Goal: Information Seeking & Learning: Learn about a topic

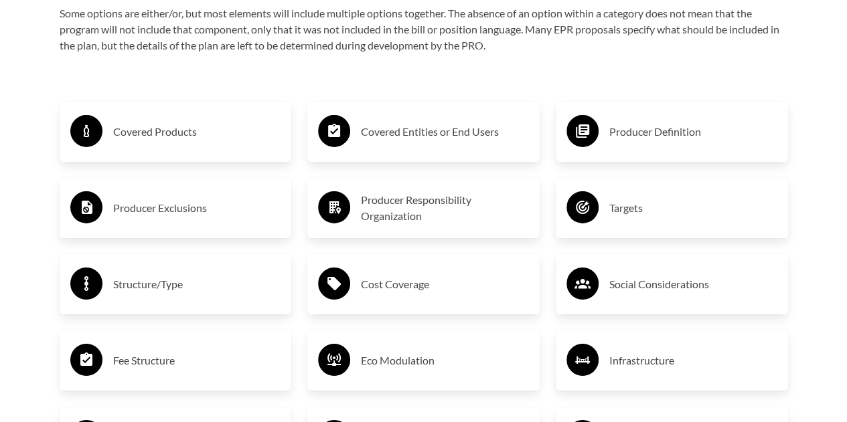
scroll to position [2142, 0]
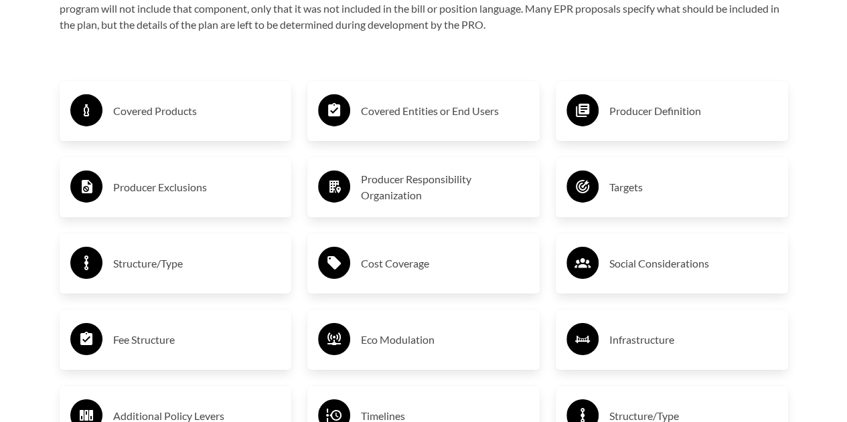
click at [170, 118] on h3 "Covered Products" at bounding box center [197, 110] width 168 height 21
click at [171, 121] on h3 "Covered Products" at bounding box center [197, 110] width 168 height 21
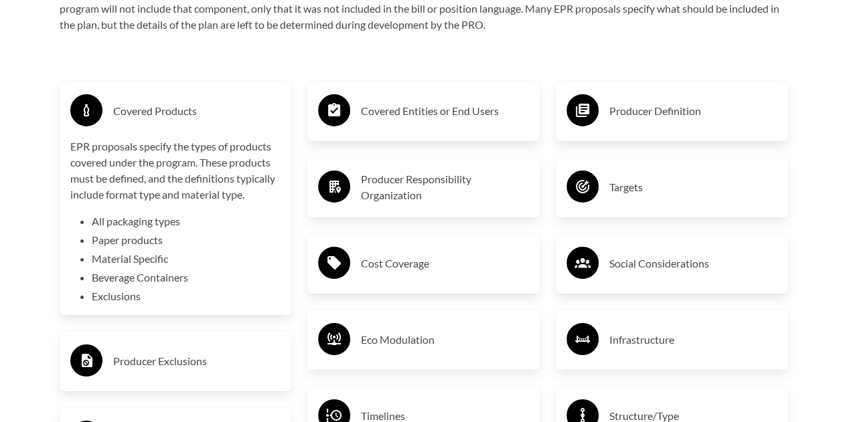
click at [382, 122] on h3 "Covered Entities or End Users" at bounding box center [445, 110] width 168 height 21
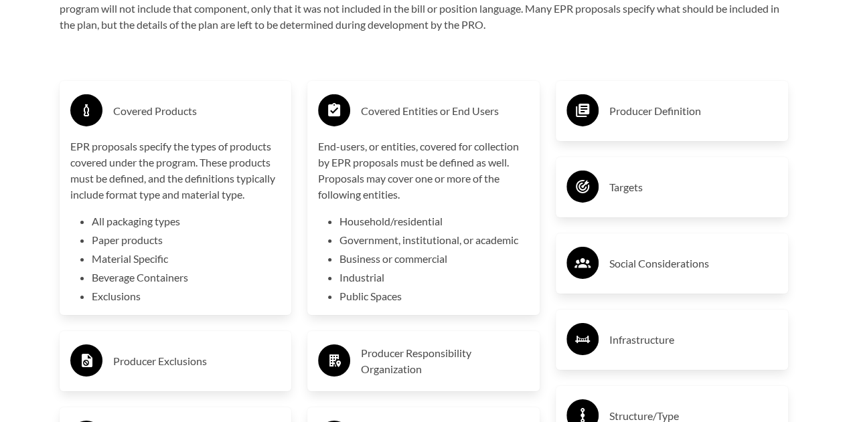
click at [674, 112] on h3 "Producer Definition" at bounding box center [693, 110] width 168 height 21
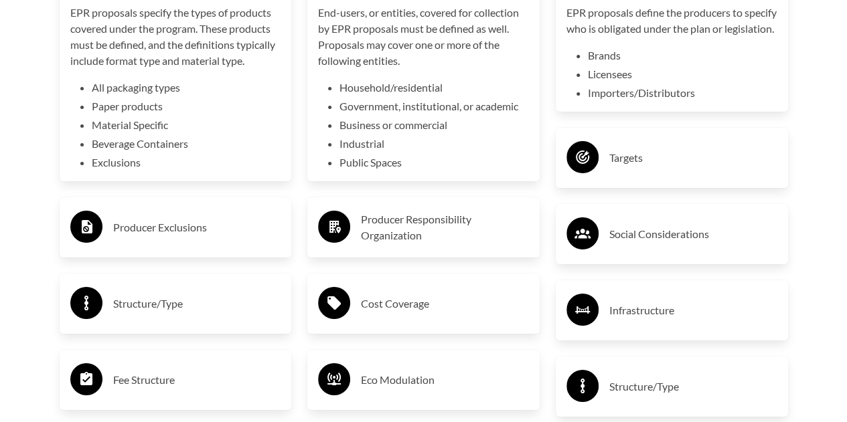
scroll to position [2343, 0]
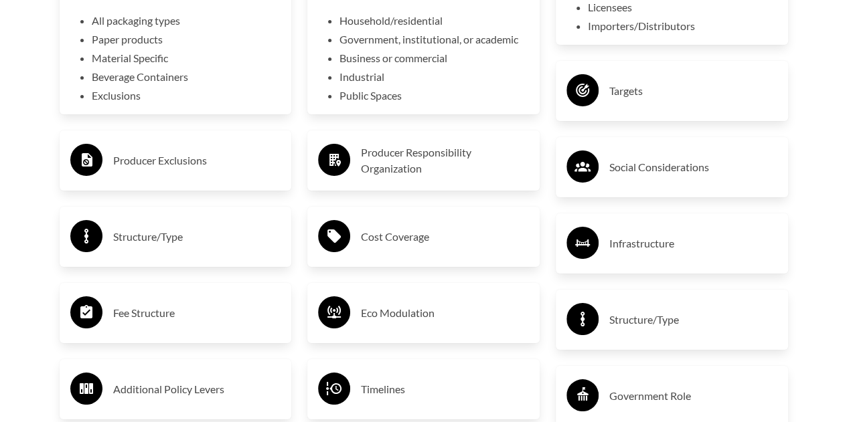
click at [161, 151] on div "Producer Exclusions" at bounding box center [175, 160] width 211 height 39
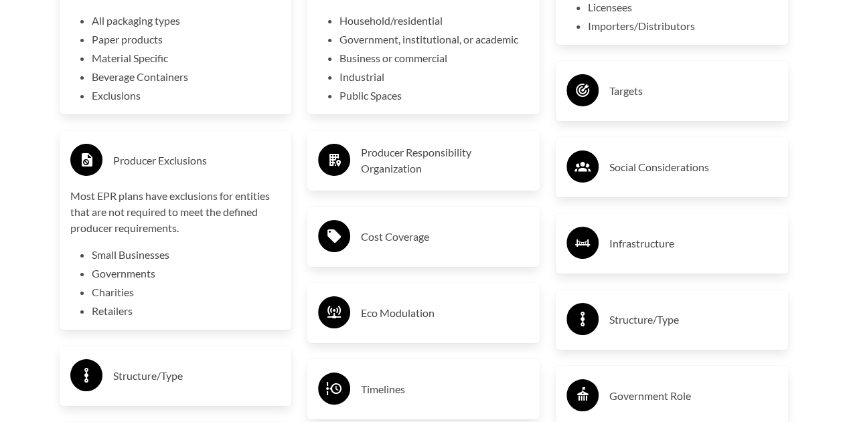
click at [440, 172] on h3 "Producer Responsibility Organization" at bounding box center [445, 161] width 168 height 32
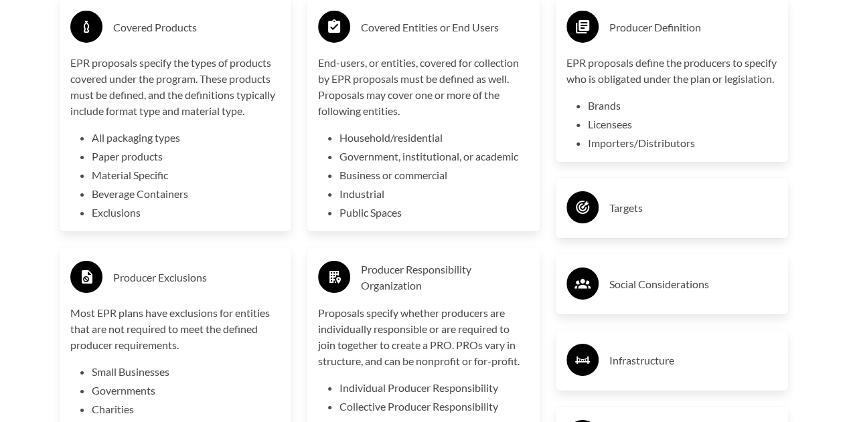
scroll to position [2209, 0]
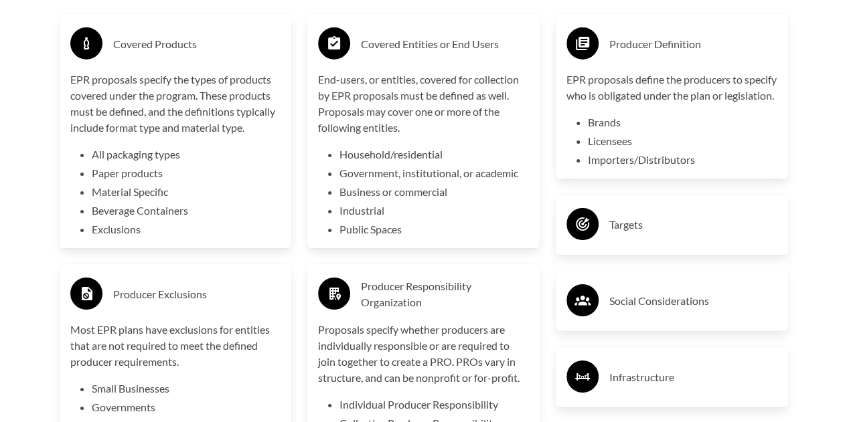
click at [626, 236] on h3 "Targets" at bounding box center [693, 224] width 168 height 21
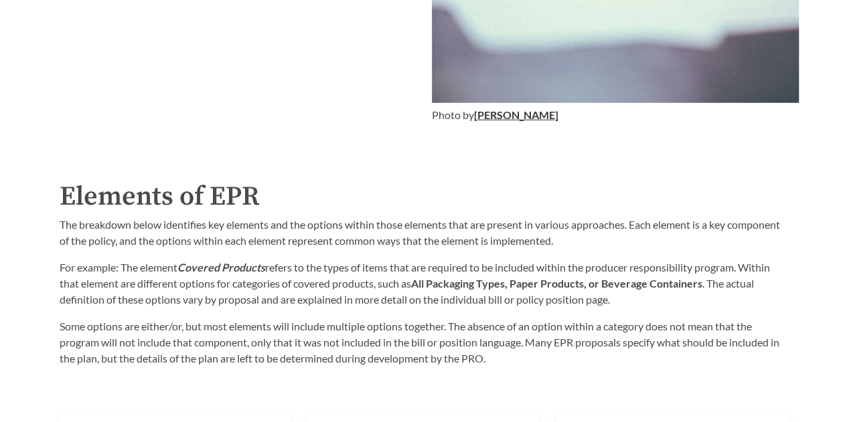
scroll to position [1674, 0]
